Goal: Communication & Community: Answer question/provide support

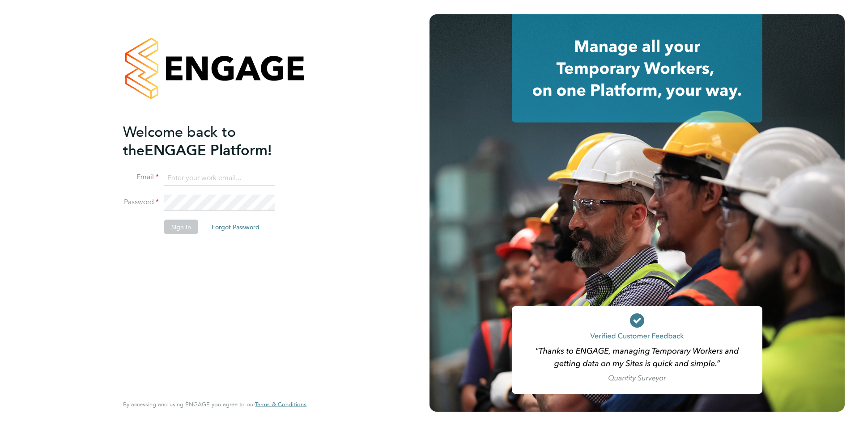
click at [197, 178] on input at bounding box center [219, 178] width 111 height 16
type input "r"
click at [265, 177] on input "r" at bounding box center [219, 178] width 111 height 16
type input "r"
type input "[PERSON_NAME][EMAIL_ADDRESS][PERSON_NAME][DOMAIN_NAME]"
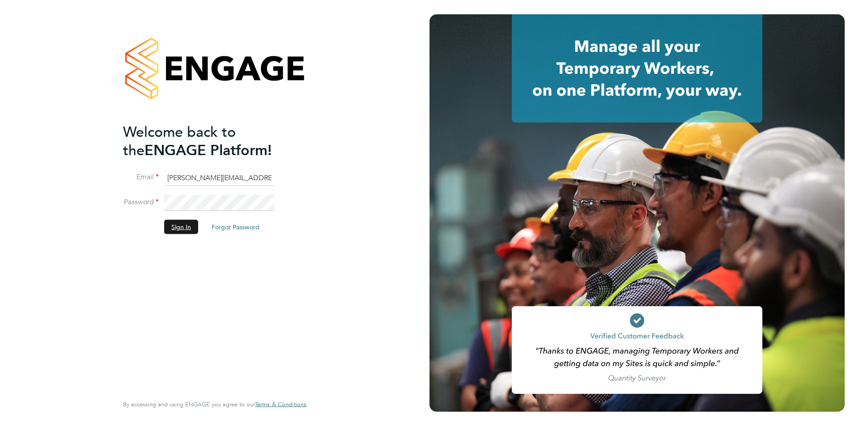
click at [184, 226] on button "Sign In" at bounding box center [181, 227] width 34 height 14
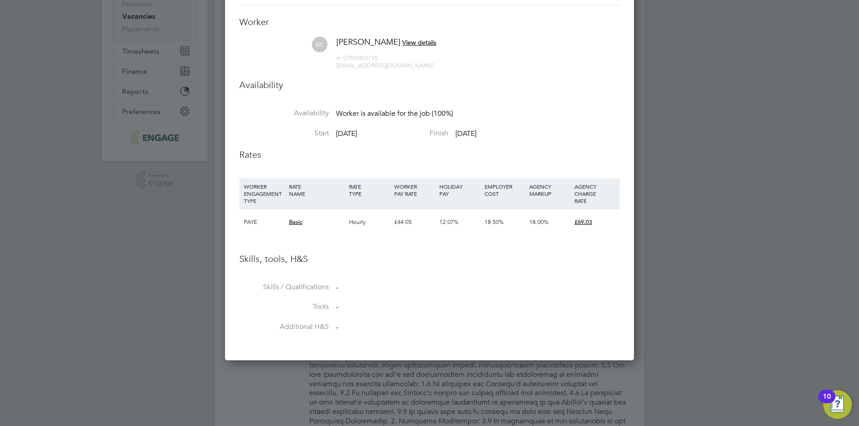
click at [667, 271] on div at bounding box center [429, 213] width 859 height 426
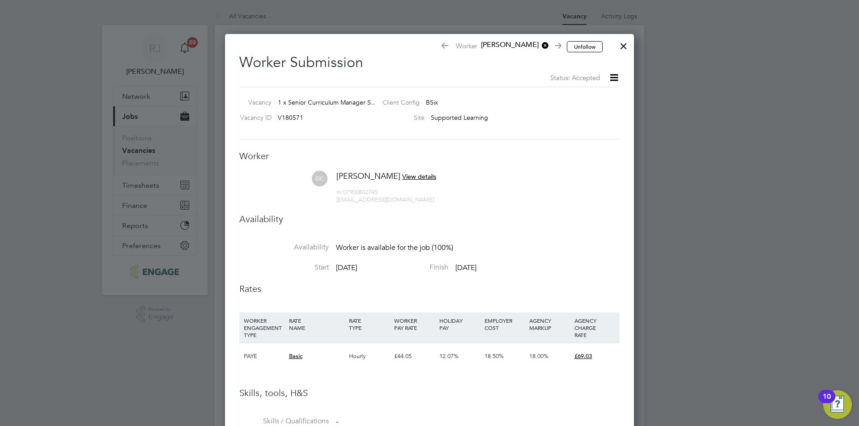
click at [628, 47] on div at bounding box center [624, 44] width 16 height 16
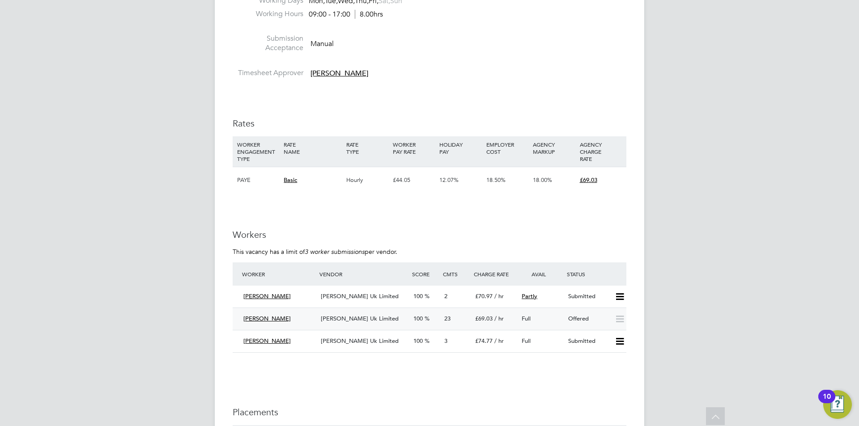
click at [342, 315] on span "Morgan Hunt Uk Limited" at bounding box center [360, 319] width 78 height 8
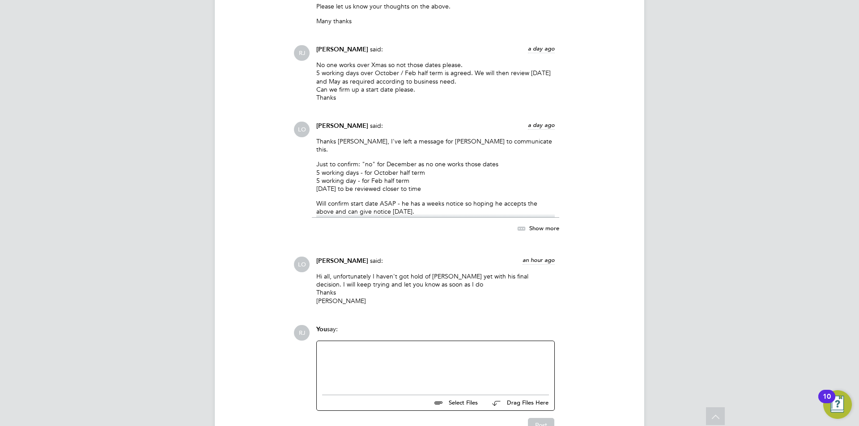
click at [357, 347] on div at bounding box center [435, 366] width 227 height 38
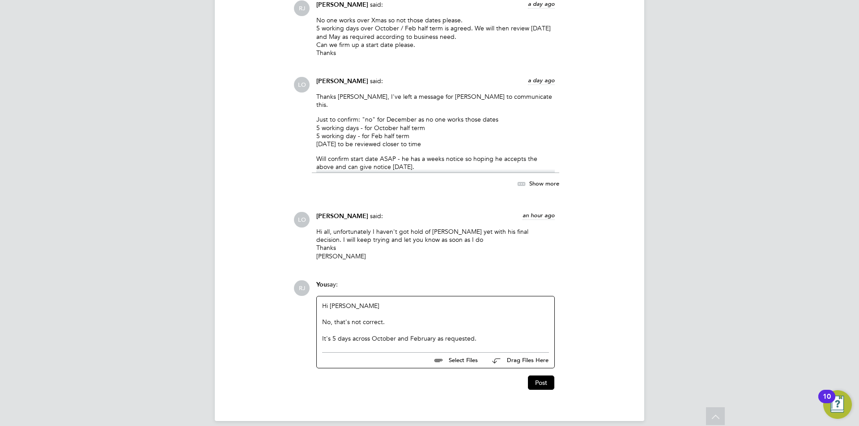
scroll to position [2639, 0]
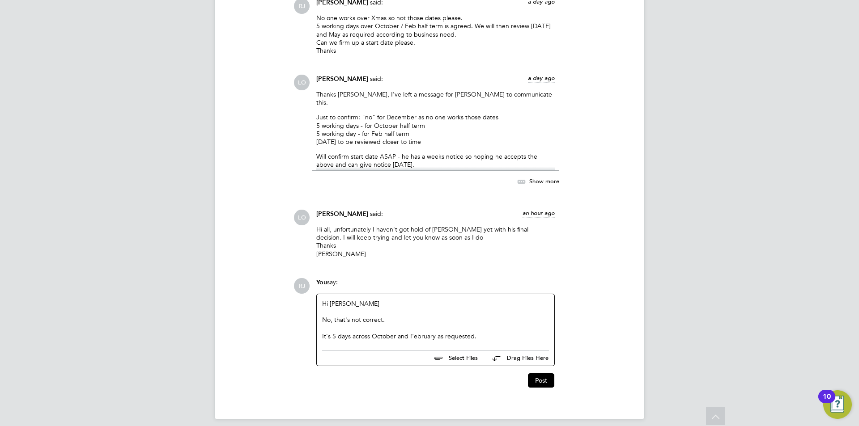
click at [434, 332] on div "It's 5 days across October and February as requested." at bounding box center [435, 336] width 227 height 8
drag, startPoint x: 434, startPoint y: 329, endPoint x: 477, endPoint y: 328, distance: 43.0
click at [477, 332] on div "It's 5 days across October and February as requested." at bounding box center [435, 336] width 227 height 8
drag, startPoint x: 353, startPoint y: 331, endPoint x: 455, endPoint y: 325, distance: 102.2
click at [455, 332] on div "It's 5 days across October and February in total." at bounding box center [435, 336] width 227 height 8
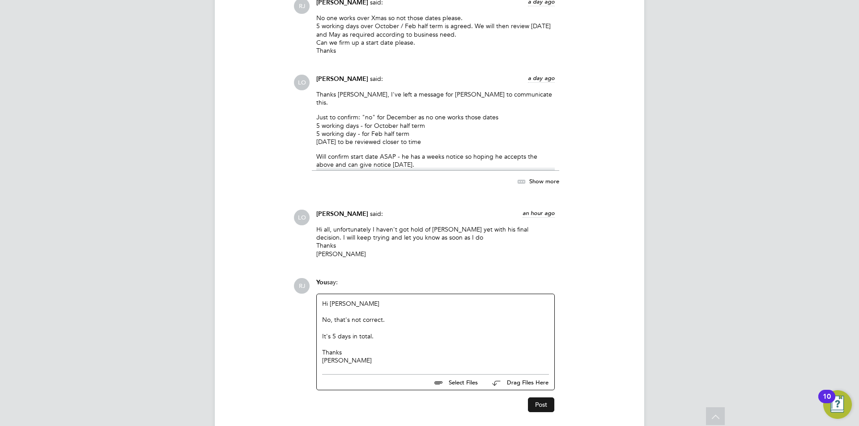
click at [534, 398] on button "Post" at bounding box center [541, 405] width 26 height 14
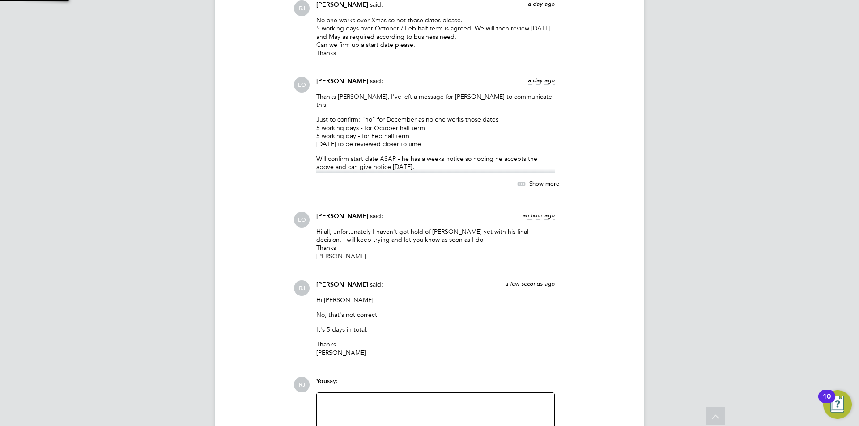
scroll to position [2733, 0]
